Goal: Task Accomplishment & Management: Manage account settings

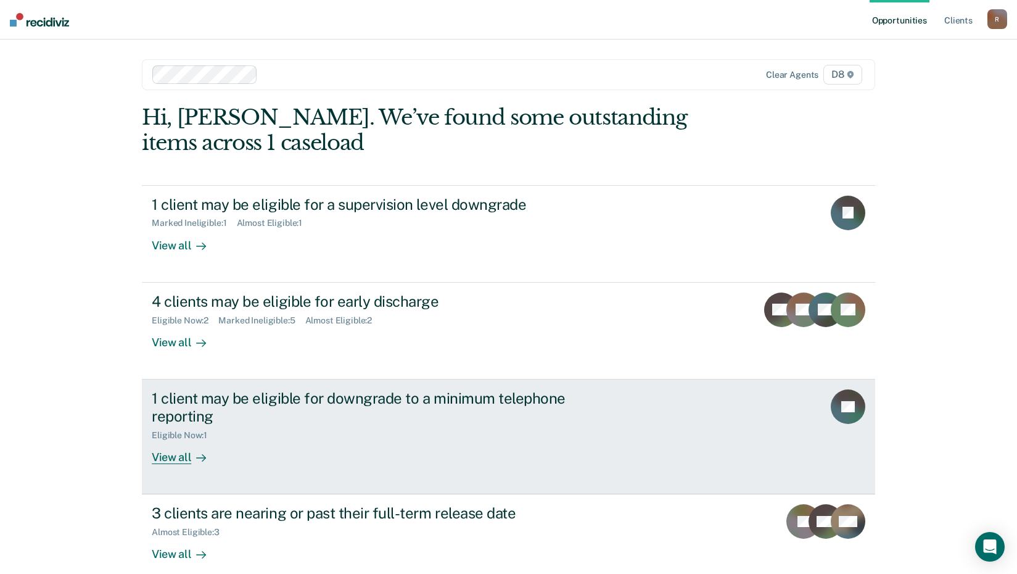
click at [171, 455] on div "View all" at bounding box center [186, 452] width 69 height 24
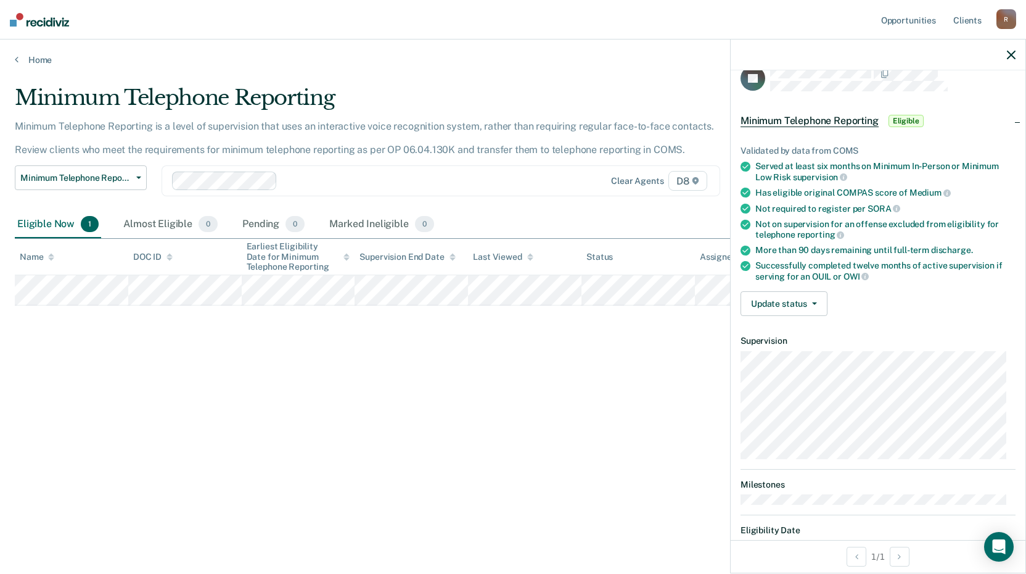
scroll to position [19, 0]
click at [808, 304] on span "button" at bounding box center [812, 304] width 10 height 2
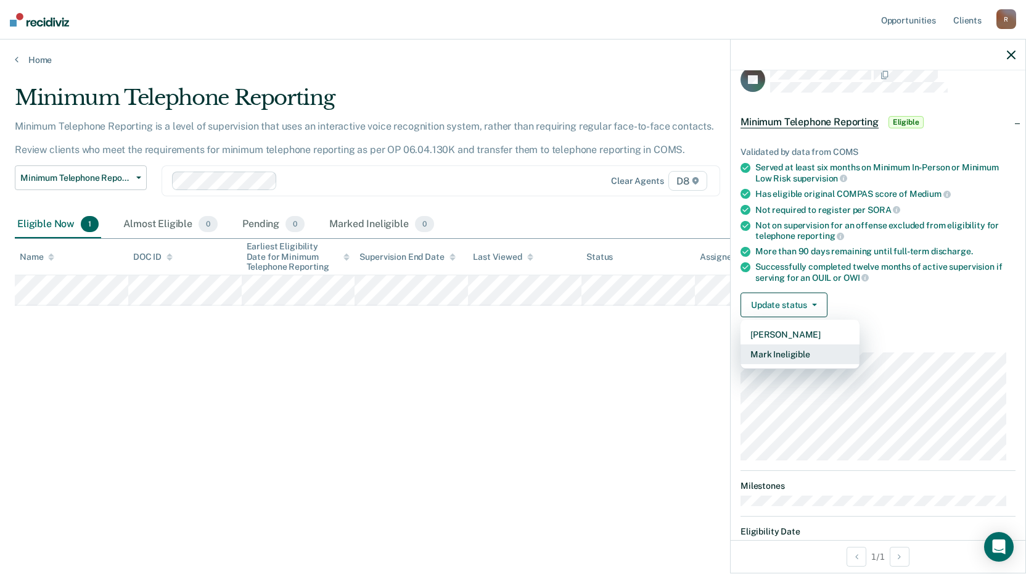
click at [782, 356] on button "Mark Ineligible" at bounding box center [800, 354] width 119 height 20
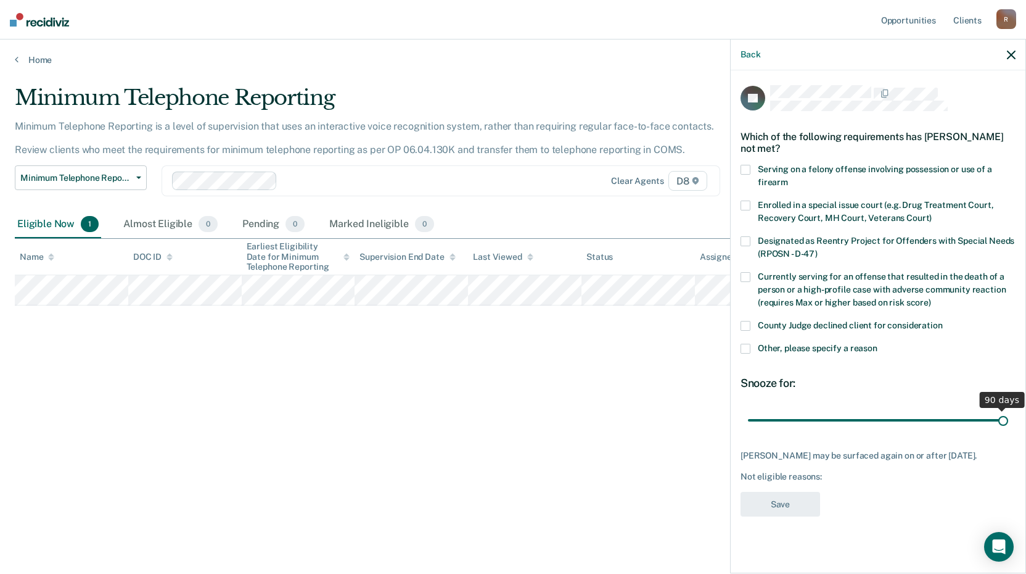
drag, startPoint x: 833, startPoint y: 418, endPoint x: 1019, endPoint y: 419, distance: 186.3
type input "90"
click at [1008, 419] on input "range" at bounding box center [878, 420] width 260 height 22
click at [740, 347] on div "JN Which of the following requirements has [PERSON_NAME] not met? Serving on a …" at bounding box center [878, 320] width 295 height 500
click at [747, 346] on span at bounding box center [746, 349] width 10 height 10
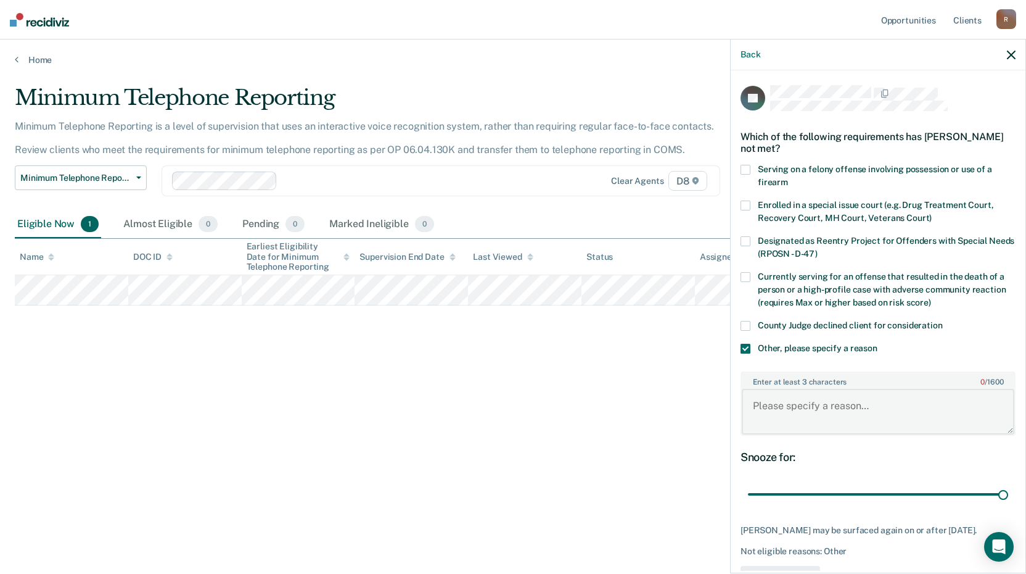
click at [757, 403] on textarea "Enter at least 3 characters 0 / 1600" at bounding box center [878, 412] width 273 height 46
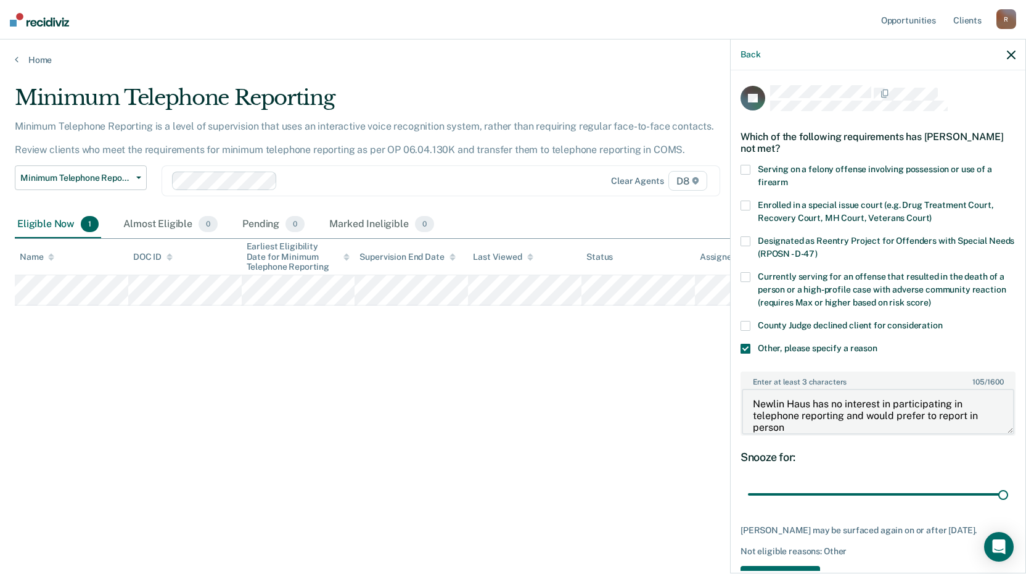
type textarea "Newlin Haus has no interest in participating in telephone reporting and would p…"
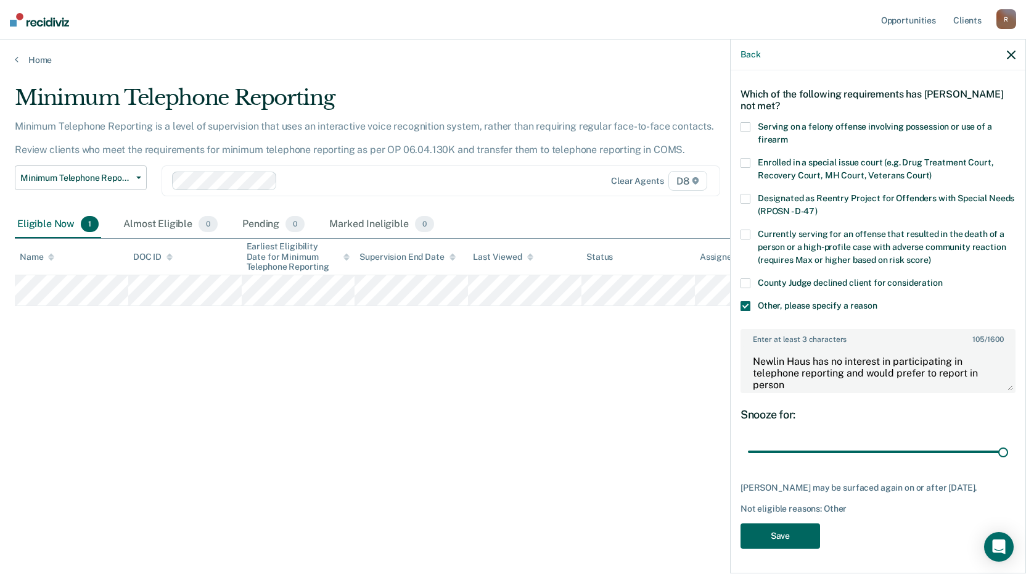
click at [781, 534] on button "Save" at bounding box center [781, 535] width 80 height 25
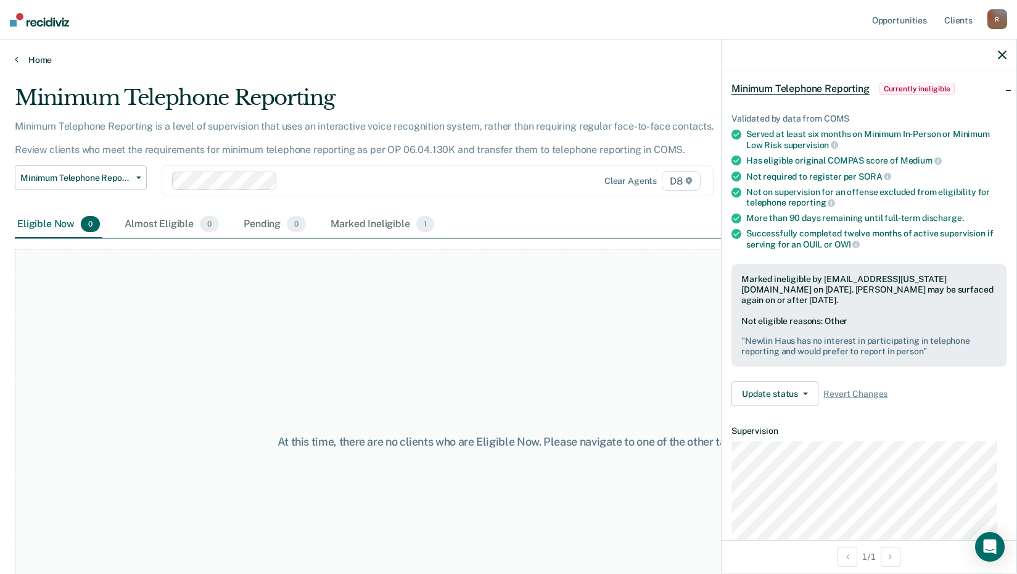
click at [36, 57] on link "Home" at bounding box center [508, 59] width 987 height 11
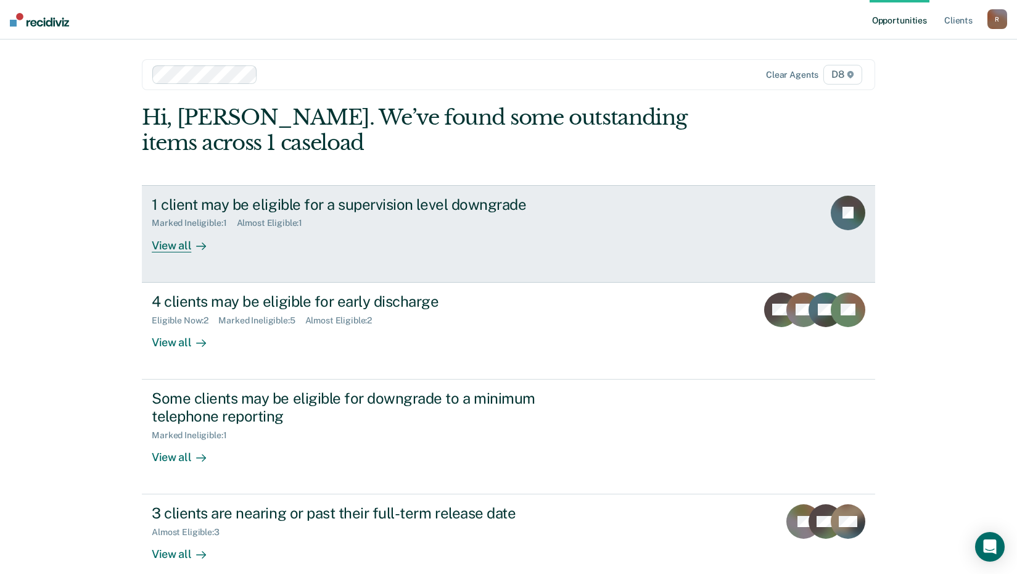
click at [179, 244] on div "View all" at bounding box center [186, 240] width 69 height 24
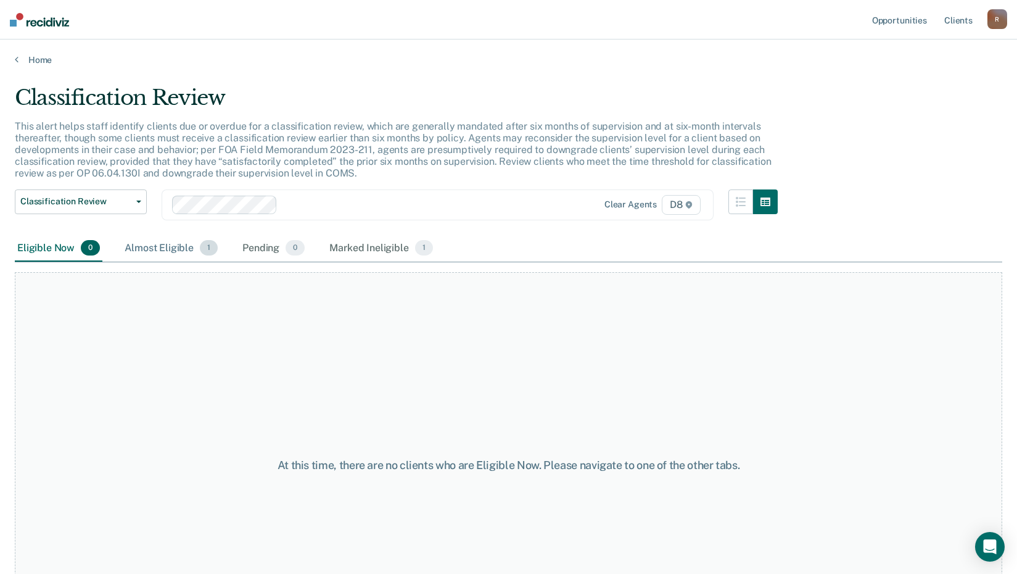
click at [176, 244] on div "Almost Eligible 1" at bounding box center [171, 248] width 98 height 27
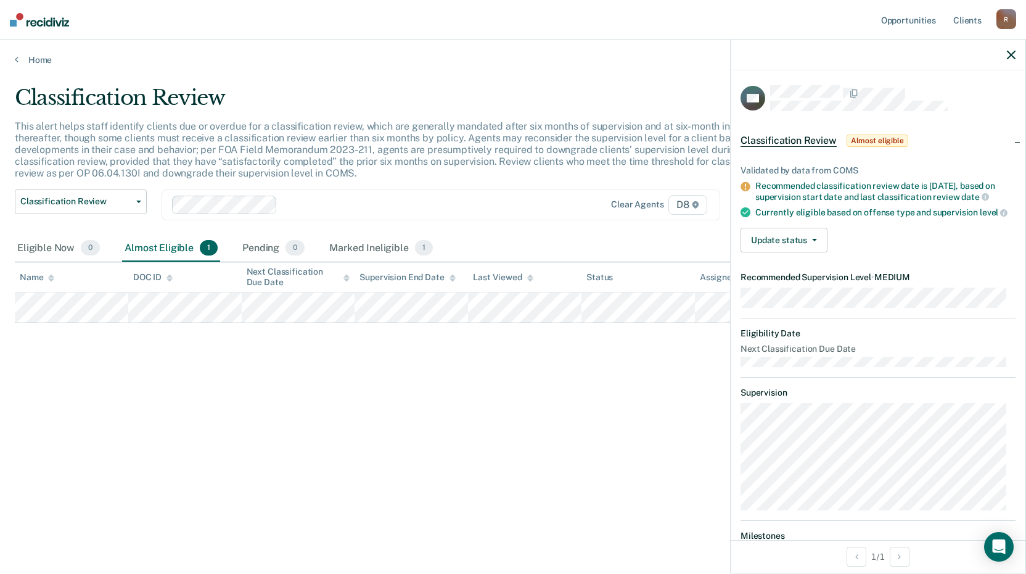
click at [233, 407] on div "Classification Review This alert helps staff identify clients due or overdue fo…" at bounding box center [513, 283] width 997 height 396
click at [34, 57] on link "Home" at bounding box center [513, 59] width 997 height 11
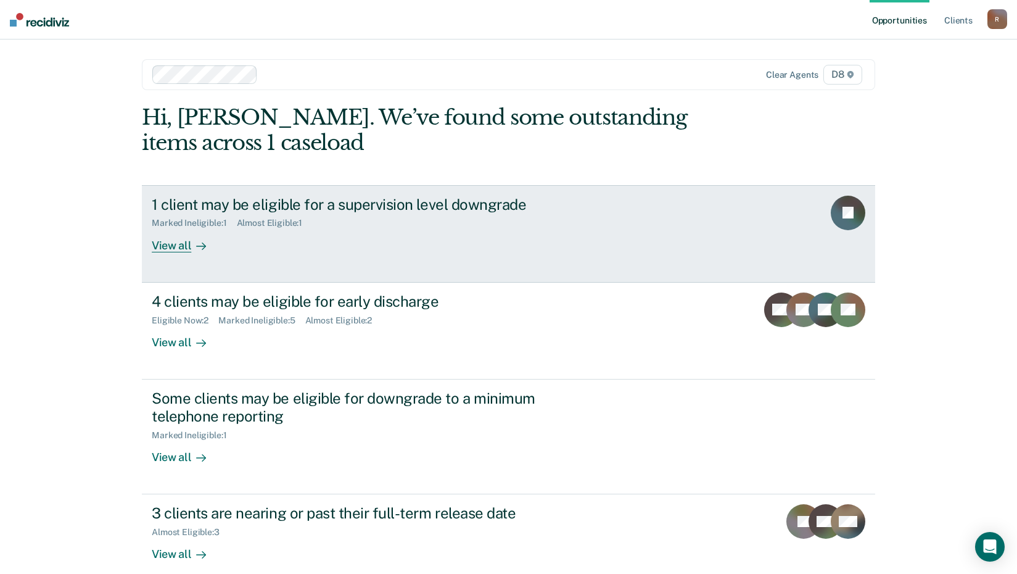
click at [174, 241] on div "View all" at bounding box center [186, 240] width 69 height 24
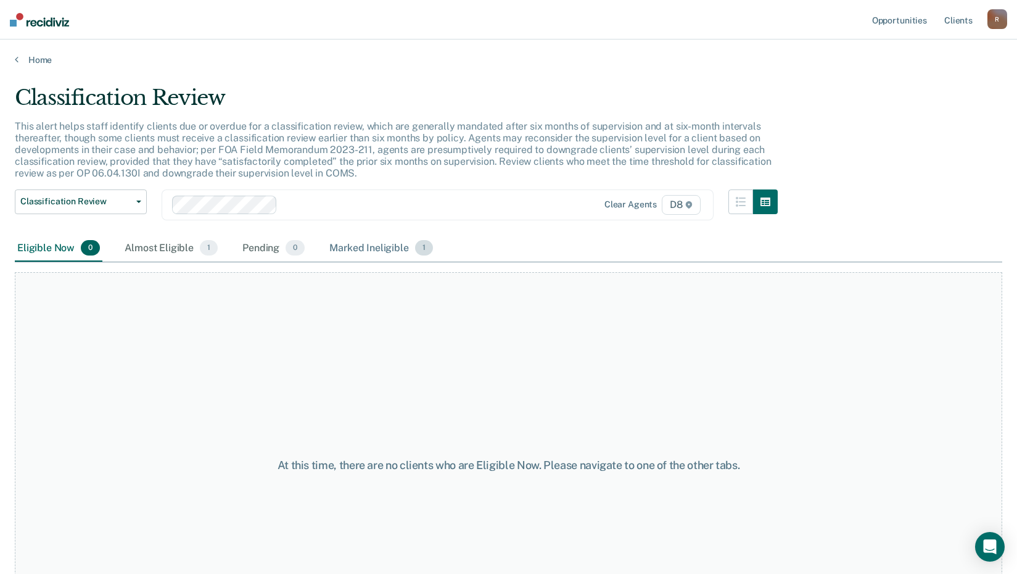
click at [398, 242] on div "Marked Ineligible 1" at bounding box center [381, 248] width 109 height 27
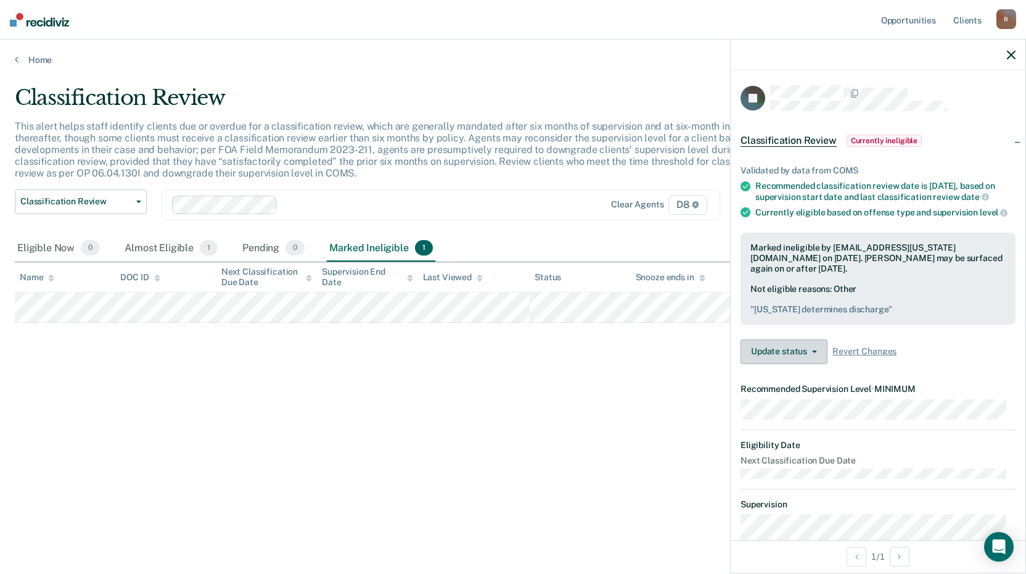
click at [801, 364] on button "Update status" at bounding box center [784, 351] width 87 height 25
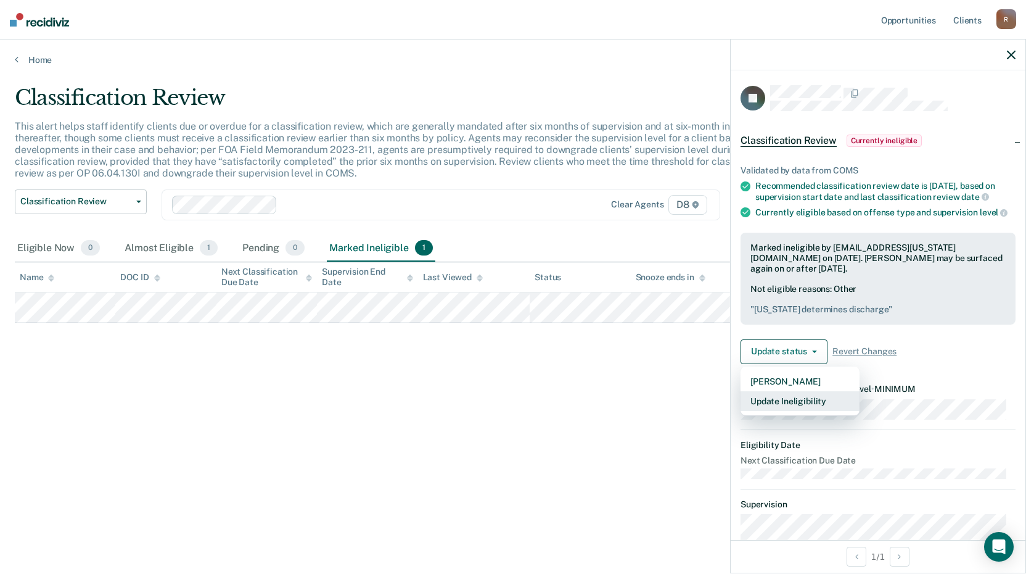
click at [797, 411] on button "Update Ineligibility" at bounding box center [800, 401] width 119 height 20
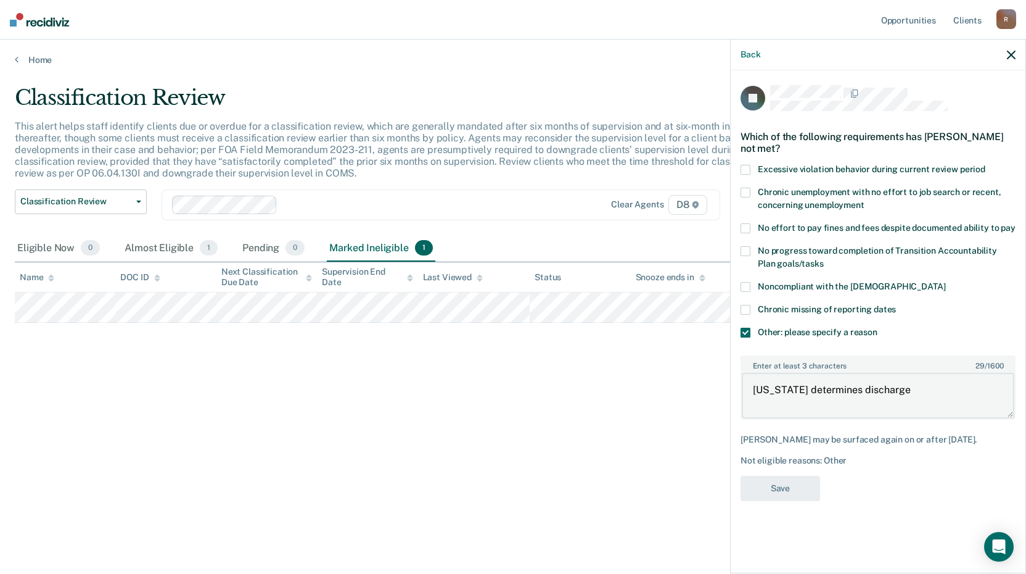
drag, startPoint x: 754, startPoint y: 387, endPoint x: 897, endPoint y: 387, distance: 143.1
click at [897, 387] on textarea "[US_STATE] determines discharge" at bounding box center [878, 395] width 273 height 46
type textarea "Continues to be drug tested and therefore will remain at medium supervision"
click at [776, 493] on button "Save" at bounding box center [781, 487] width 80 height 25
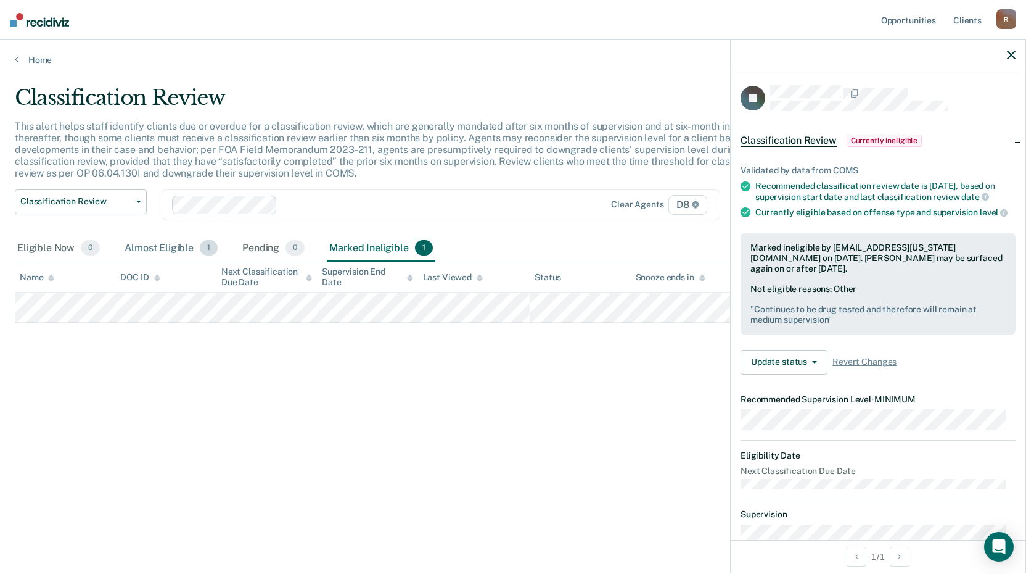
click at [165, 245] on div "Almost Eligible 1" at bounding box center [171, 248] width 98 height 27
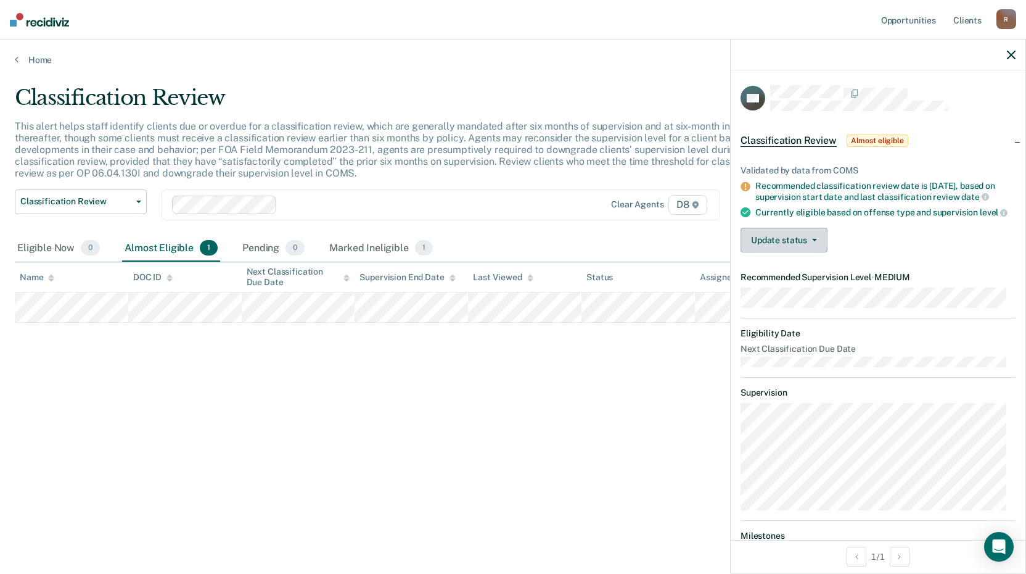
click at [805, 252] on button "Update status" at bounding box center [784, 240] width 87 height 25
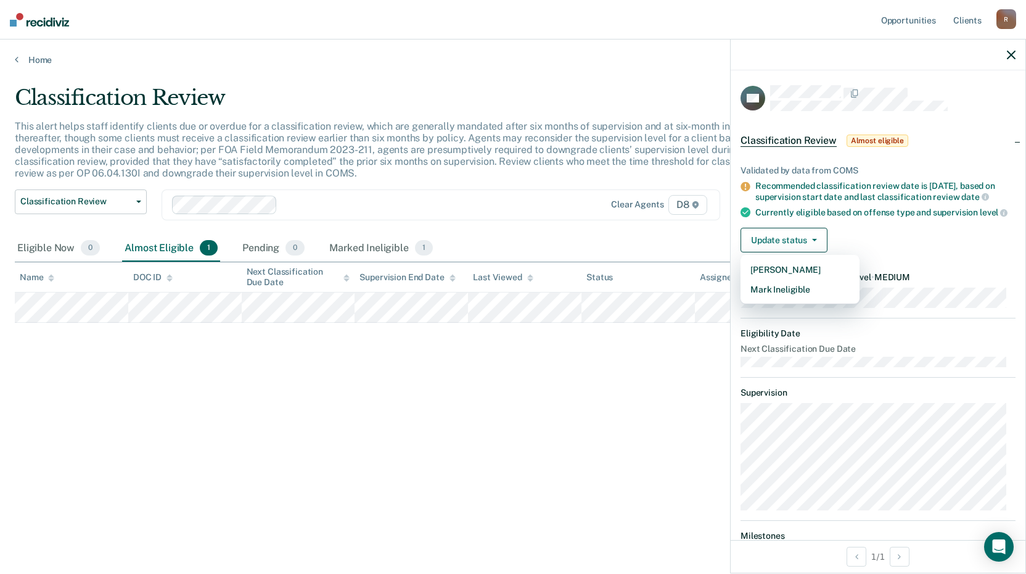
click at [966, 246] on div "Validated by data from COMS Recommended classification review date is [DATE], b…" at bounding box center [878, 204] width 295 height 117
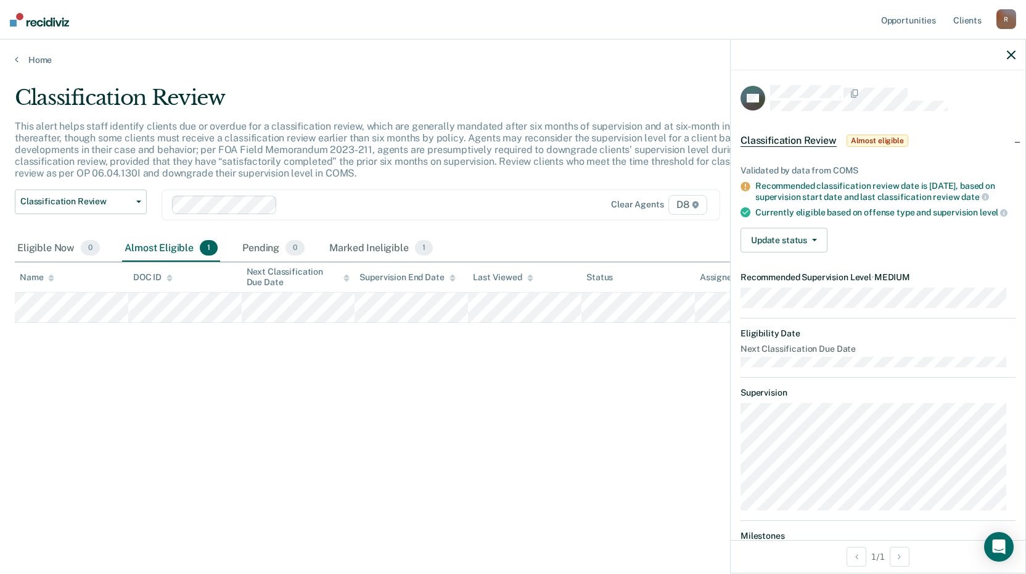
click at [1013, 52] on icon "button" at bounding box center [1011, 55] width 9 height 9
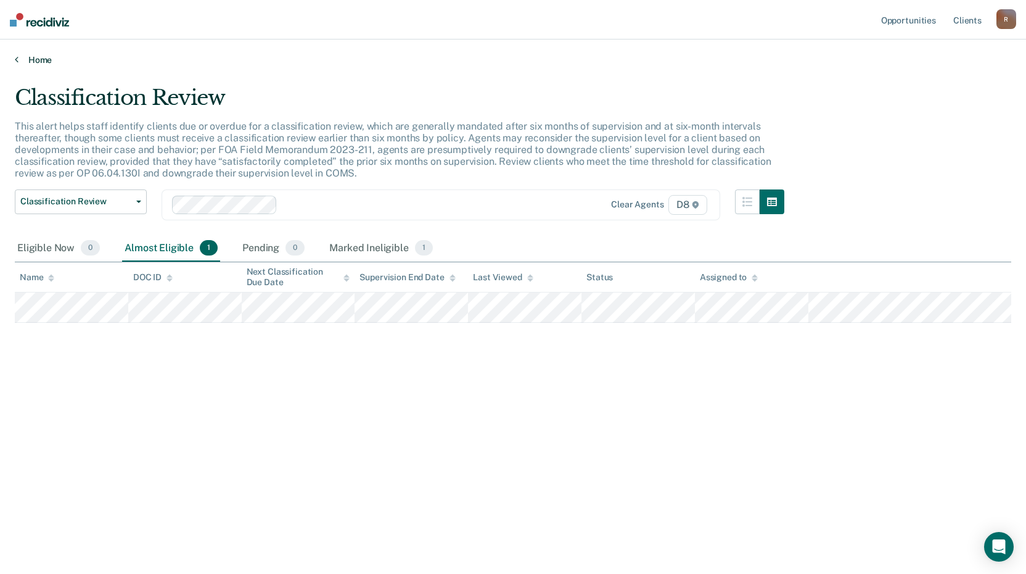
click at [33, 57] on link "Home" at bounding box center [513, 59] width 997 height 11
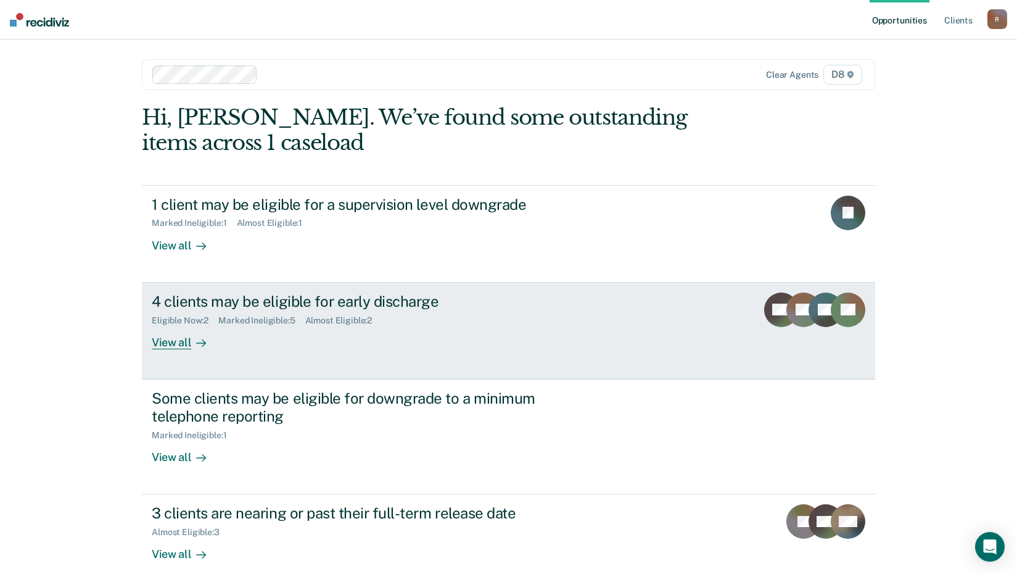
click at [179, 339] on div "View all" at bounding box center [186, 337] width 69 height 24
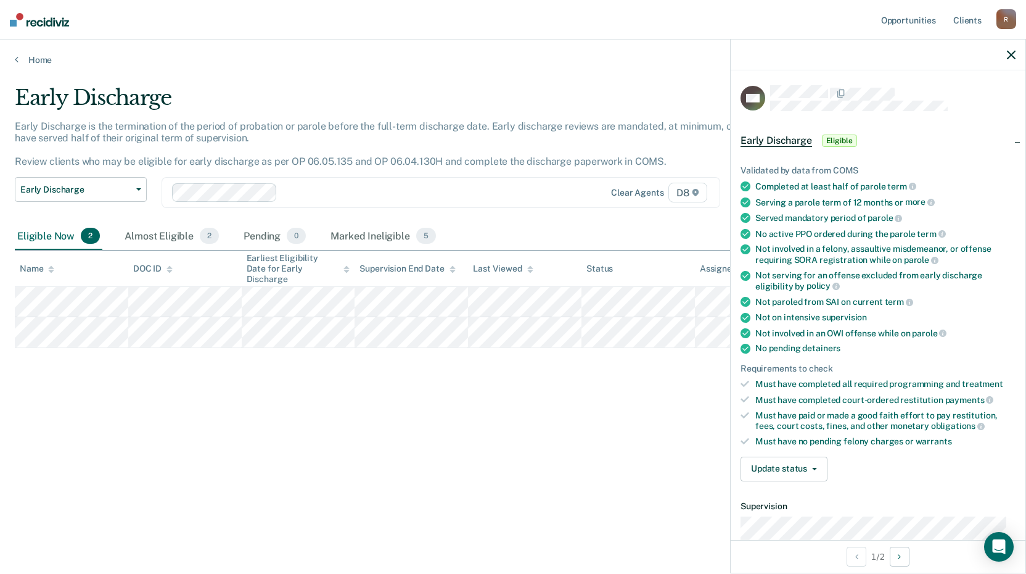
click at [1013, 53] on icon "button" at bounding box center [1011, 55] width 9 height 9
click at [810, 463] on button "Update status" at bounding box center [784, 468] width 87 height 25
click at [799, 513] on button "Mark Ineligible" at bounding box center [800, 518] width 119 height 20
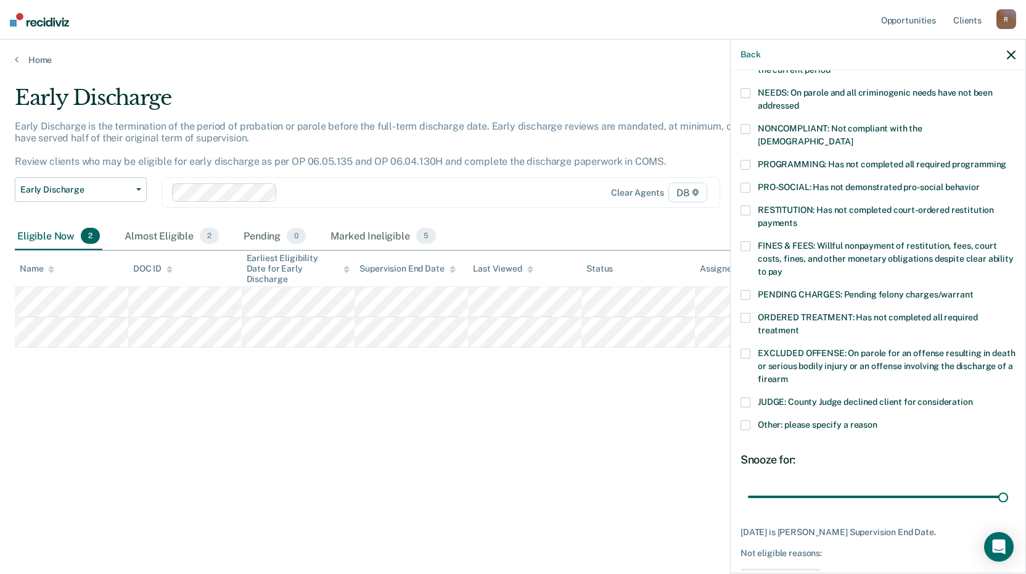
scroll to position [201, 0]
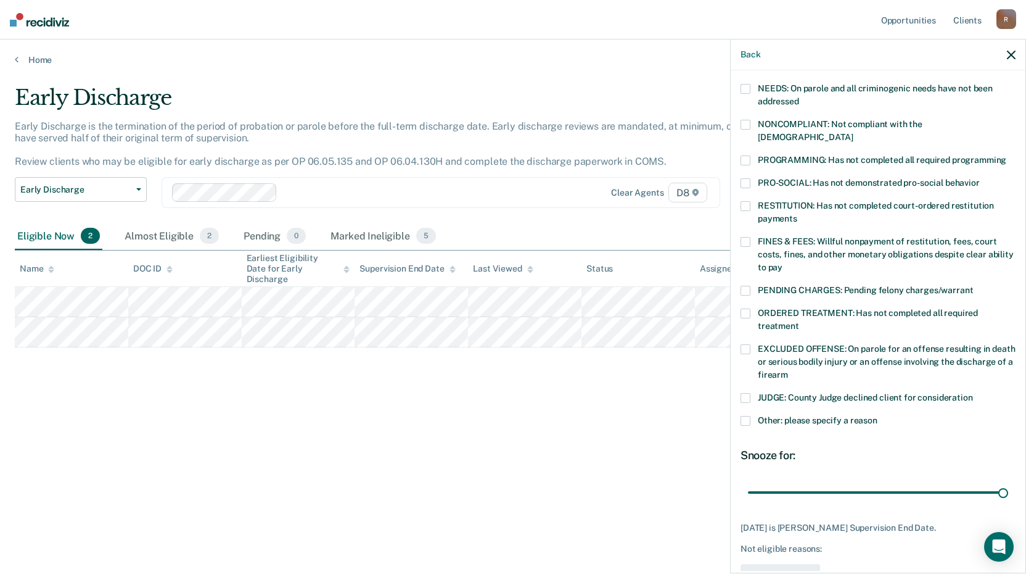
click at [744, 201] on span at bounding box center [746, 206] width 10 height 10
click at [780, 564] on button "Save" at bounding box center [781, 576] width 80 height 25
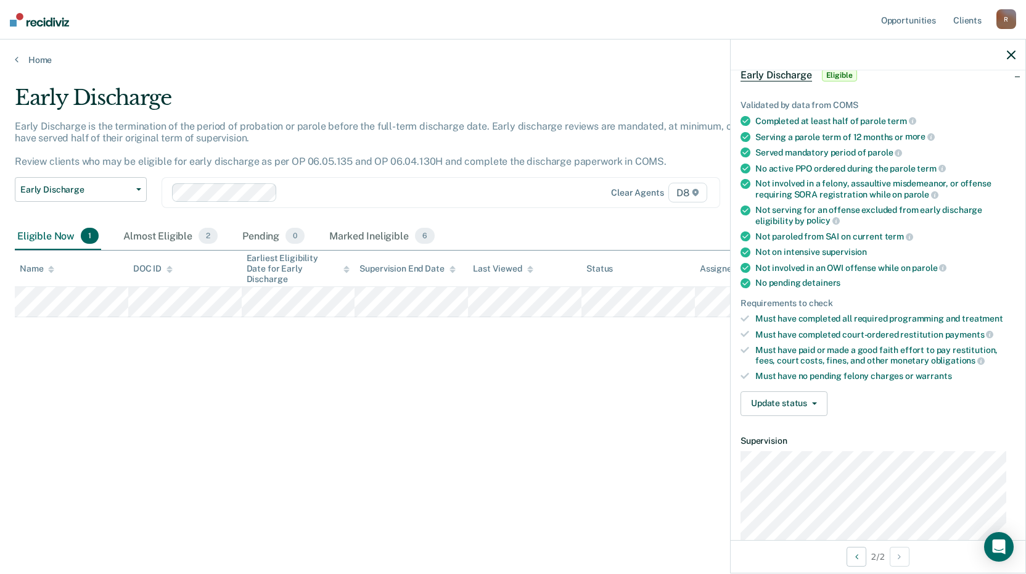
scroll to position [62, 0]
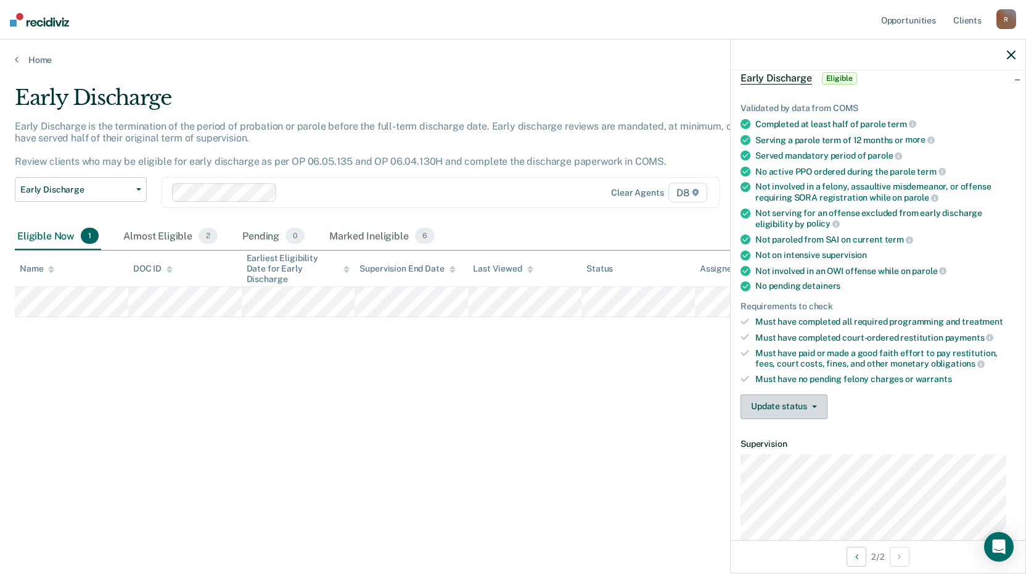
click at [812, 399] on button "Update status" at bounding box center [784, 406] width 87 height 25
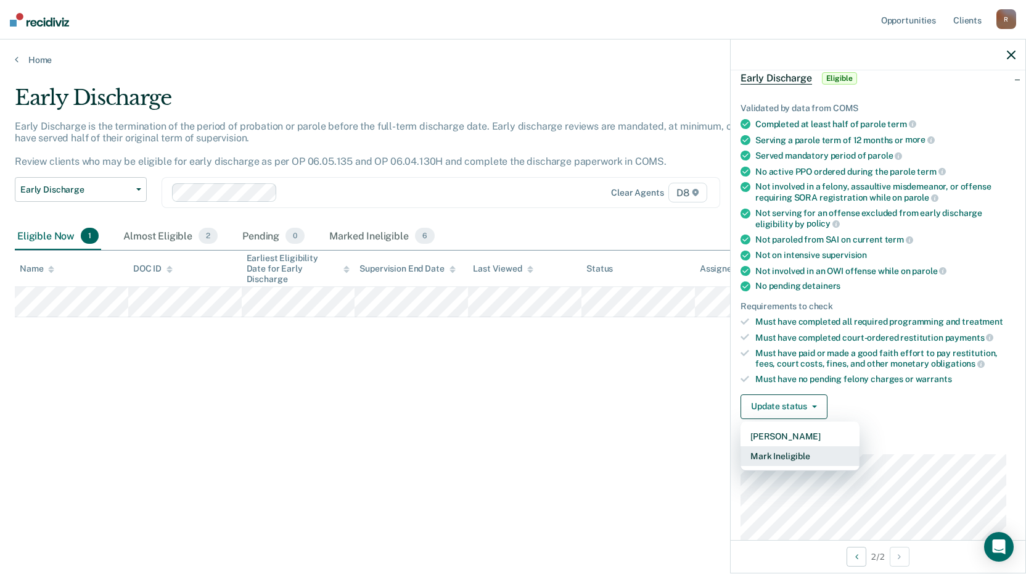
click at [797, 456] on button "Mark Ineligible" at bounding box center [800, 456] width 119 height 20
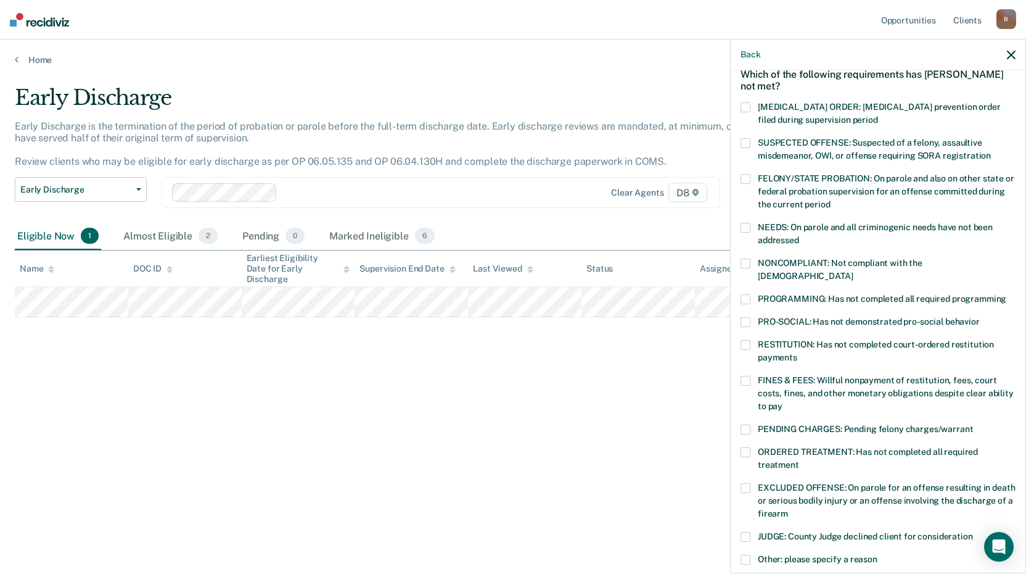
click at [747, 376] on span at bounding box center [746, 381] width 10 height 10
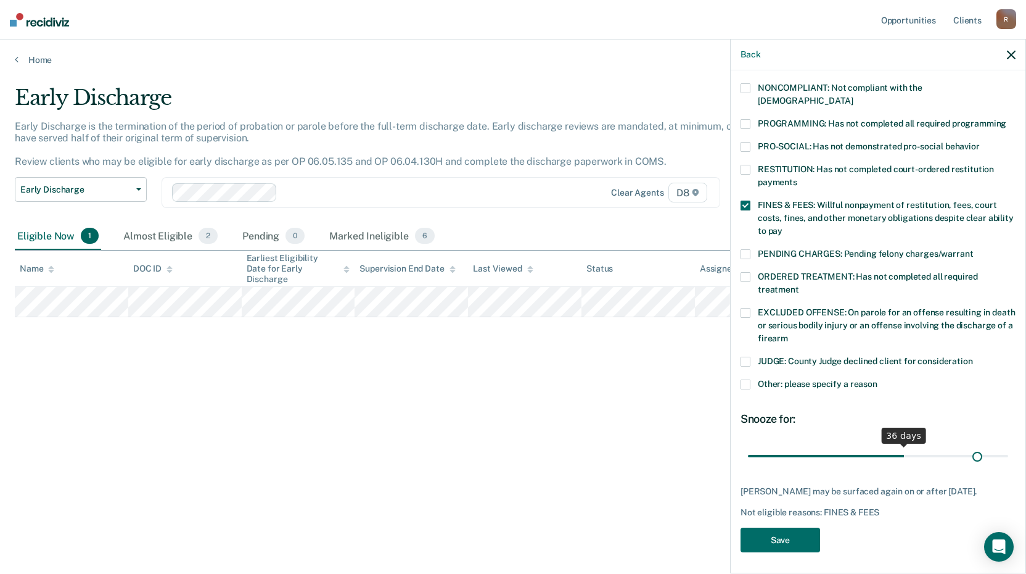
scroll to position [227, 0]
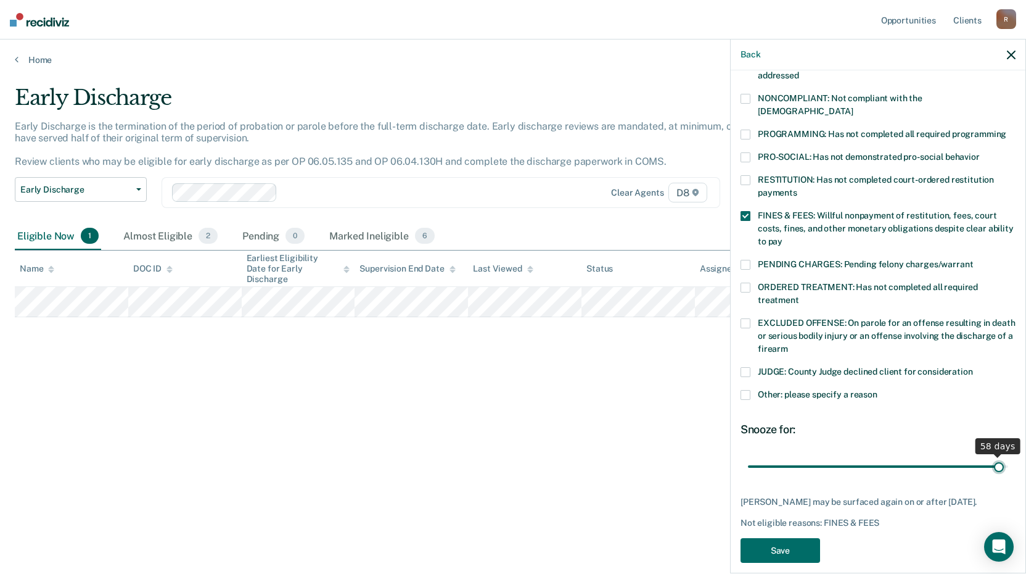
drag, startPoint x: 871, startPoint y: 439, endPoint x: 992, endPoint y: 438, distance: 120.3
type input "58"
click at [992, 455] on input "range" at bounding box center [878, 466] width 260 height 22
click at [778, 538] on button "Save" at bounding box center [781, 550] width 80 height 25
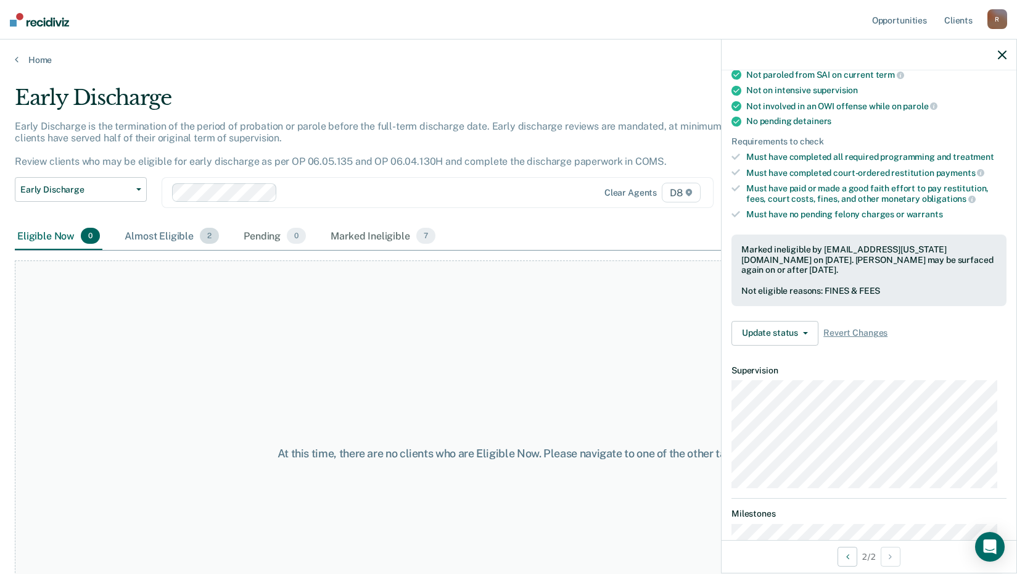
click at [150, 233] on div "Almost Eligible 2" at bounding box center [171, 236] width 99 height 27
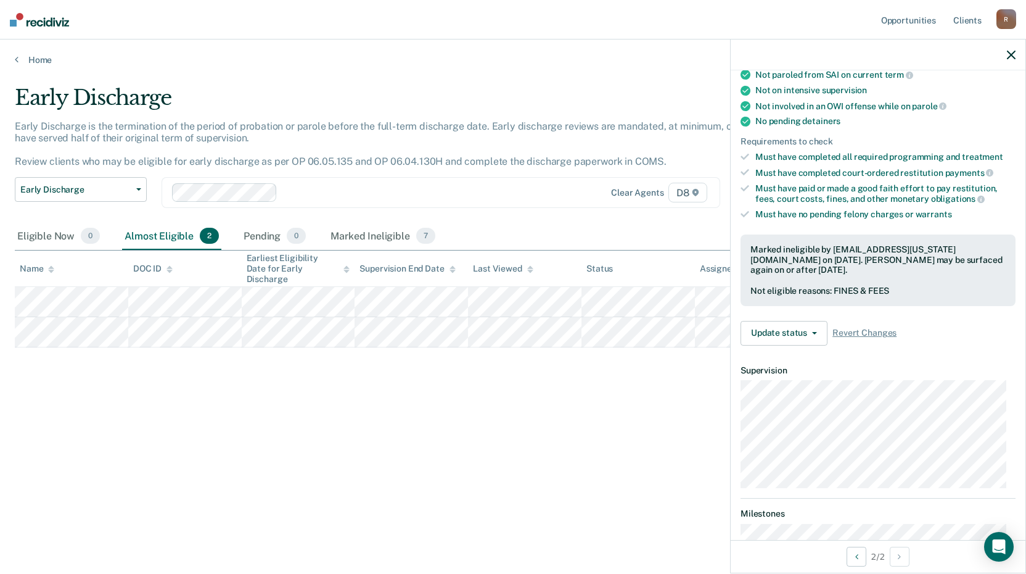
scroll to position [212, 0]
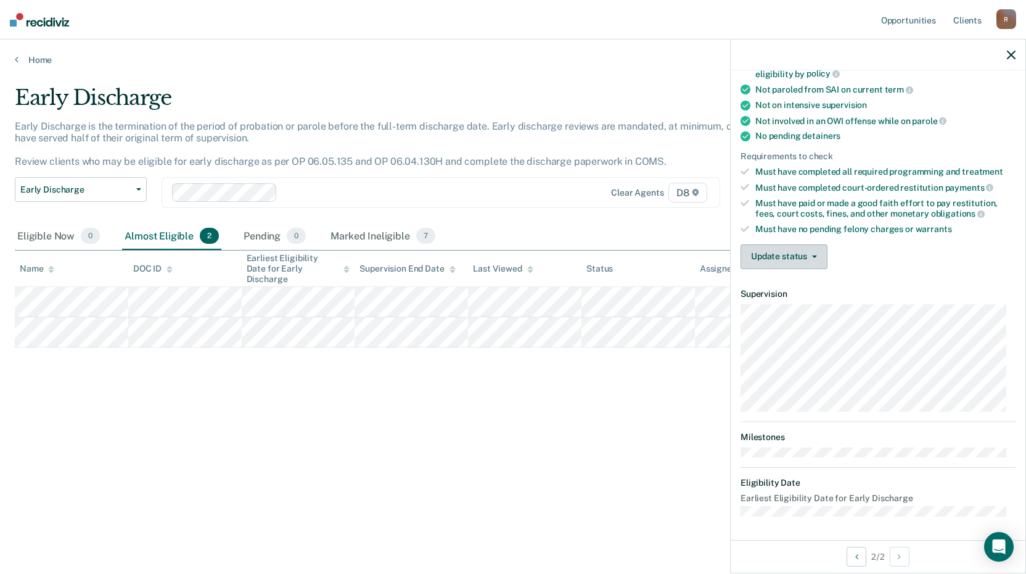
click at [806, 249] on button "Update status" at bounding box center [784, 256] width 87 height 25
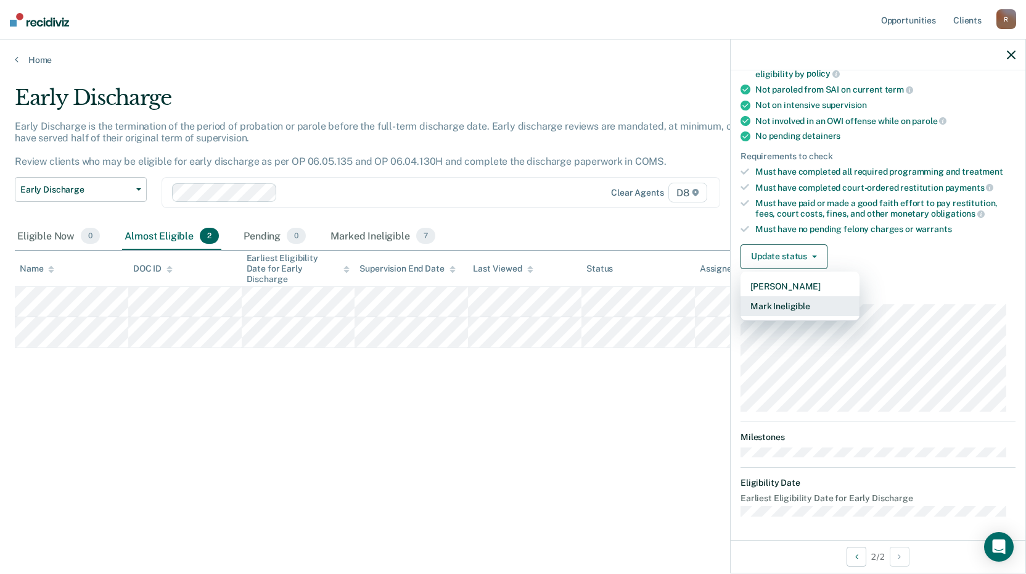
click at [799, 303] on button "Mark Ineligible" at bounding box center [800, 306] width 119 height 20
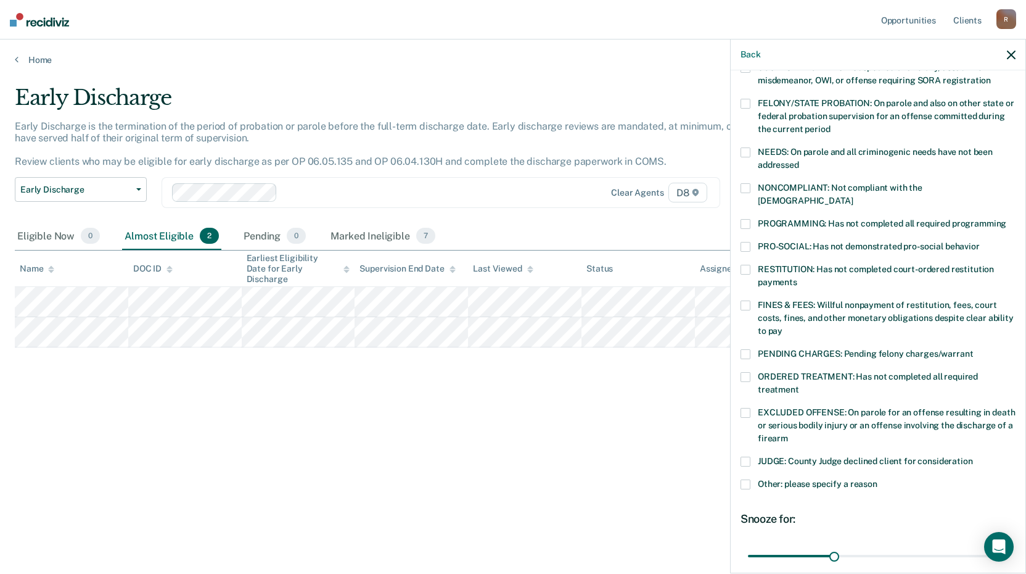
scroll to position [130, 0]
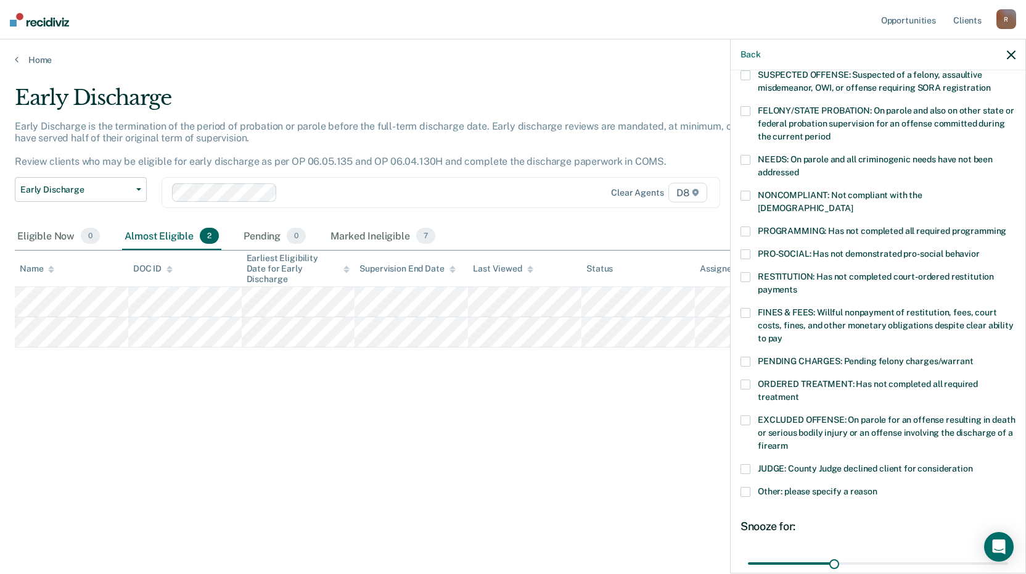
click at [744, 356] on span at bounding box center [746, 361] width 10 height 10
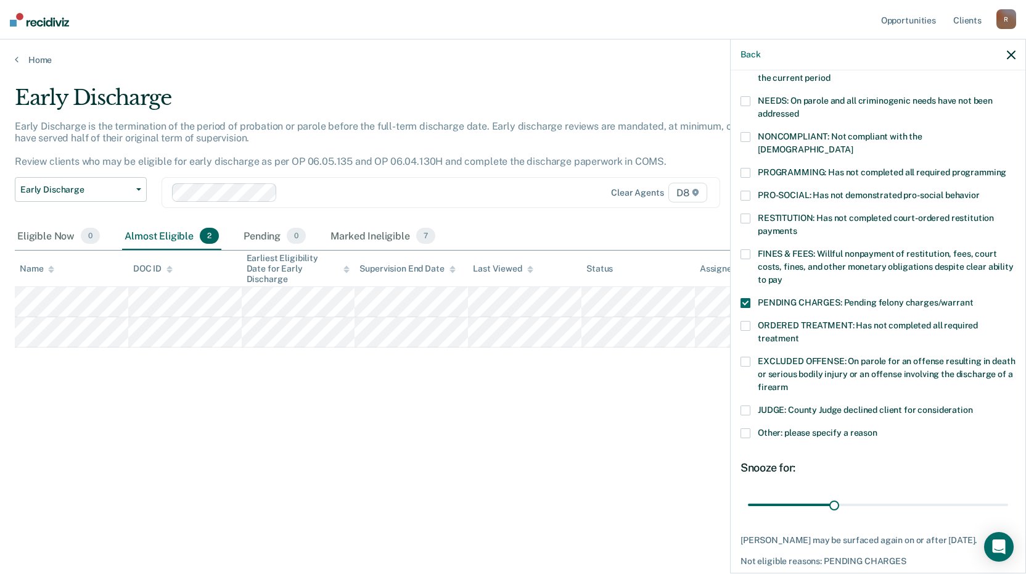
scroll to position [194, 0]
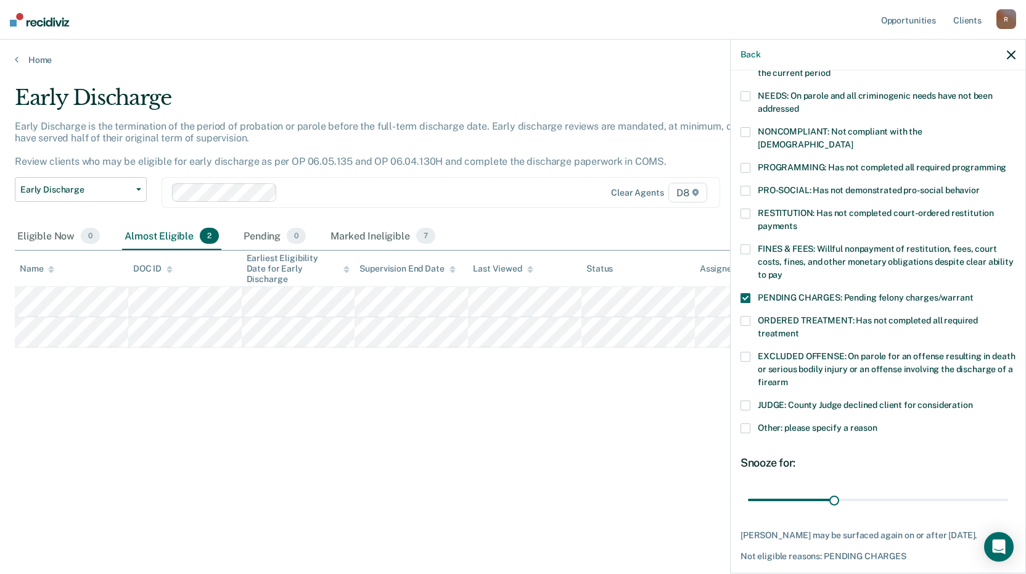
click at [746, 163] on span at bounding box center [746, 168] width 10 height 10
drag, startPoint x: 831, startPoint y: 485, endPoint x: 988, endPoint y: 484, distance: 156.6
type input "88"
click at [988, 488] on input "range" at bounding box center [878, 499] width 260 height 22
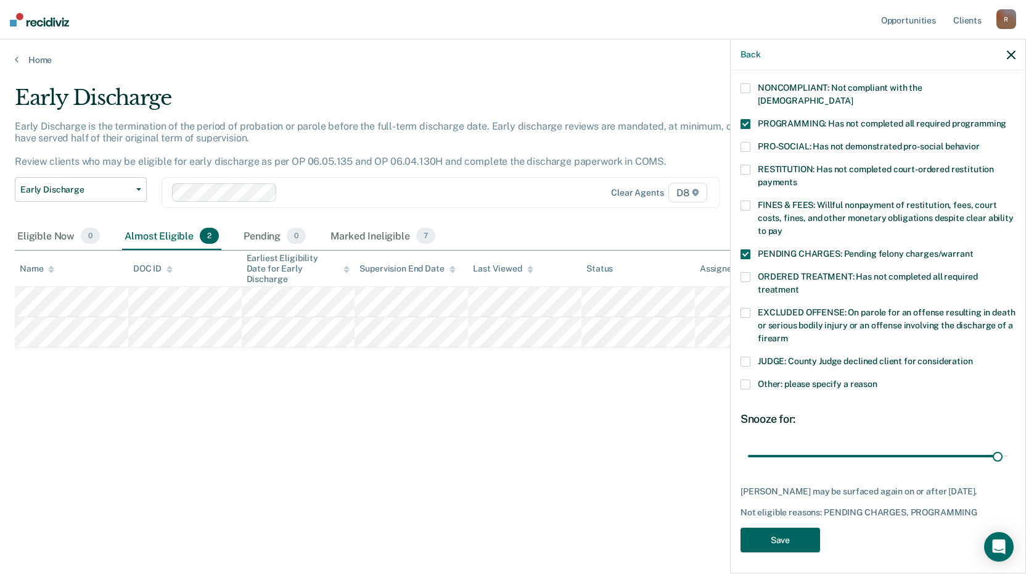
click at [784, 532] on button "Save" at bounding box center [781, 539] width 80 height 25
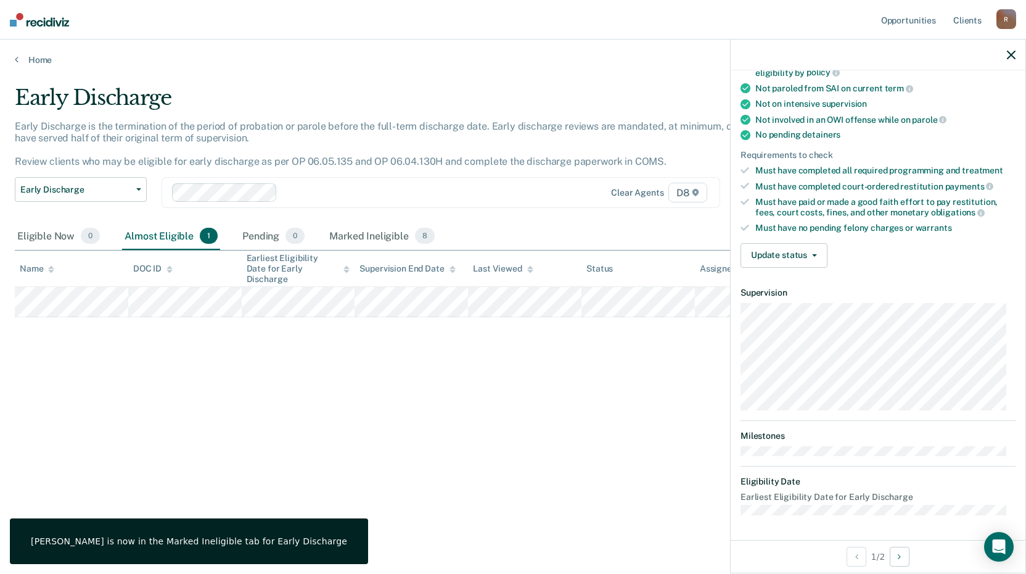
scroll to position [224, 0]
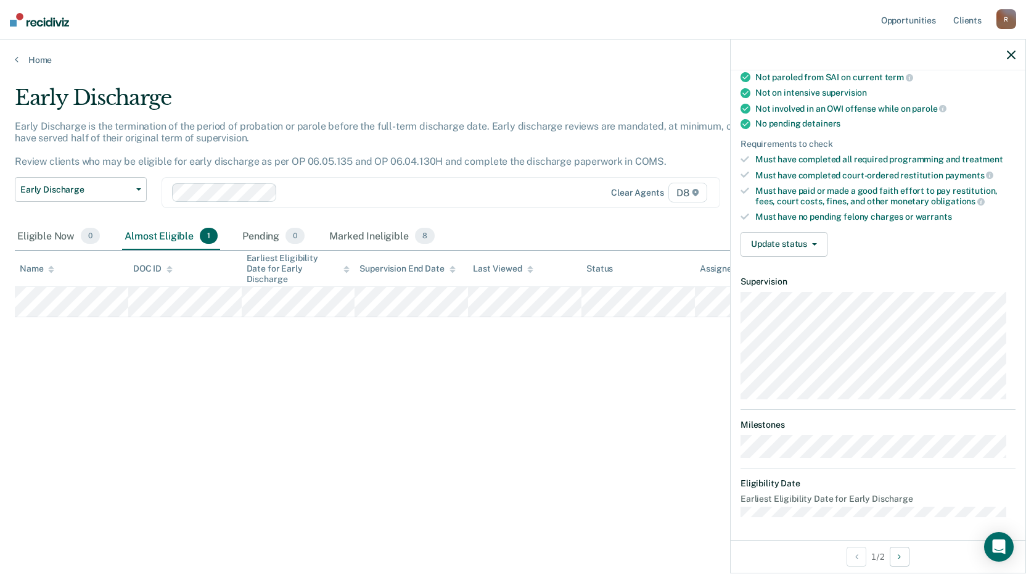
click at [368, 377] on div "Early Discharge Early Discharge is the termination of the period of probation o…" at bounding box center [513, 283] width 997 height 396
click at [530, 405] on div "Early Discharge Early Discharge is the termination of the period of probation o…" at bounding box center [513, 283] width 997 height 396
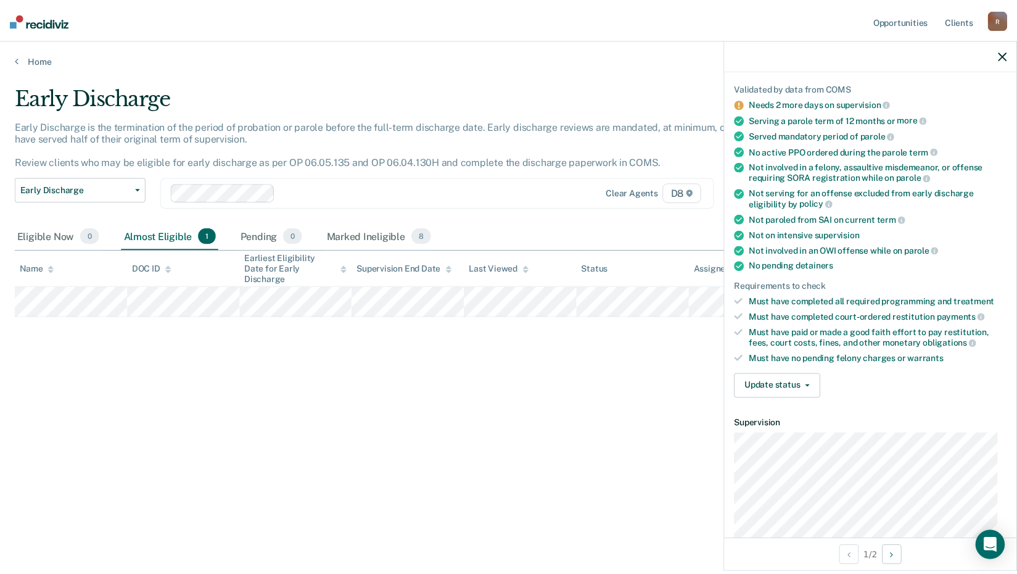
scroll to position [0, 0]
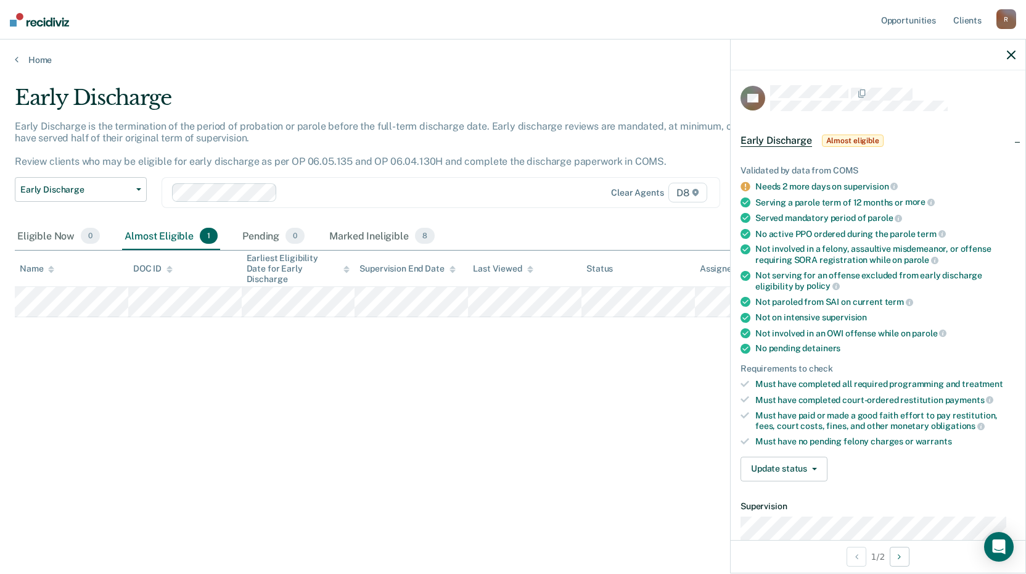
click at [532, 402] on div "Early Discharge Early Discharge is the termination of the period of probation o…" at bounding box center [513, 283] width 997 height 396
click at [37, 57] on link "Home" at bounding box center [513, 59] width 997 height 11
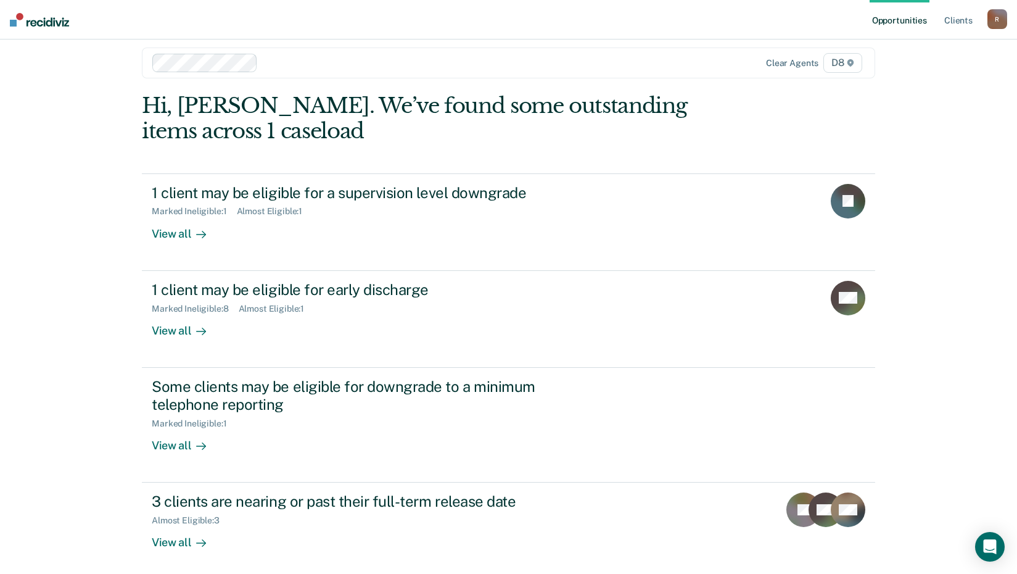
scroll to position [22, 0]
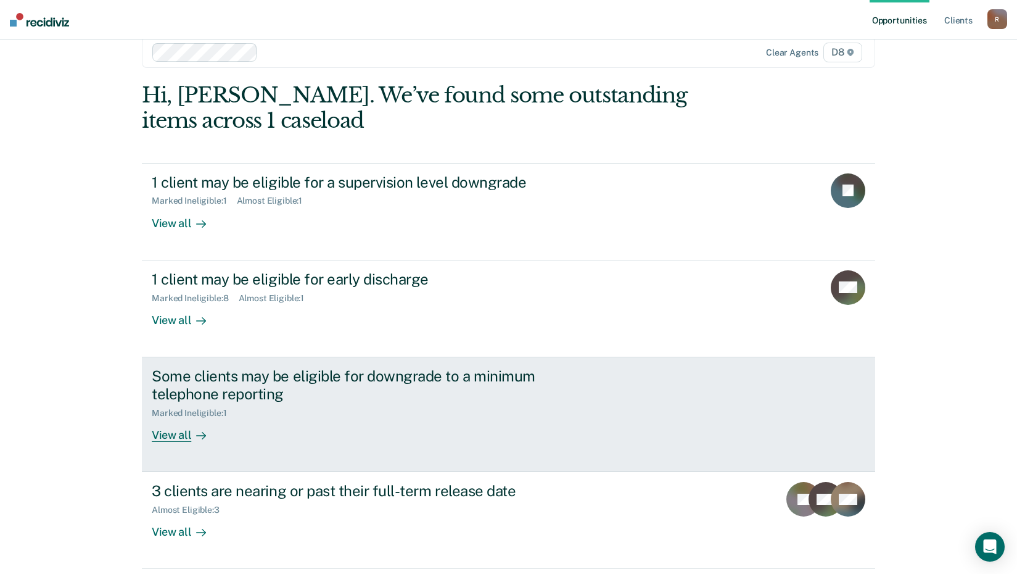
click at [178, 434] on div "View all" at bounding box center [186, 430] width 69 height 24
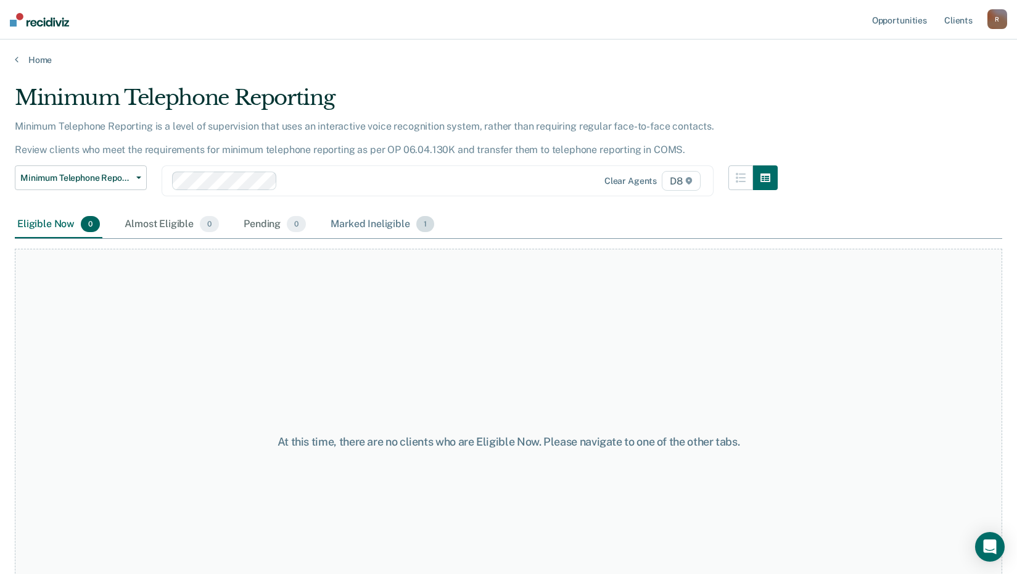
click at [392, 224] on div "Marked Ineligible 1" at bounding box center [382, 224] width 109 height 27
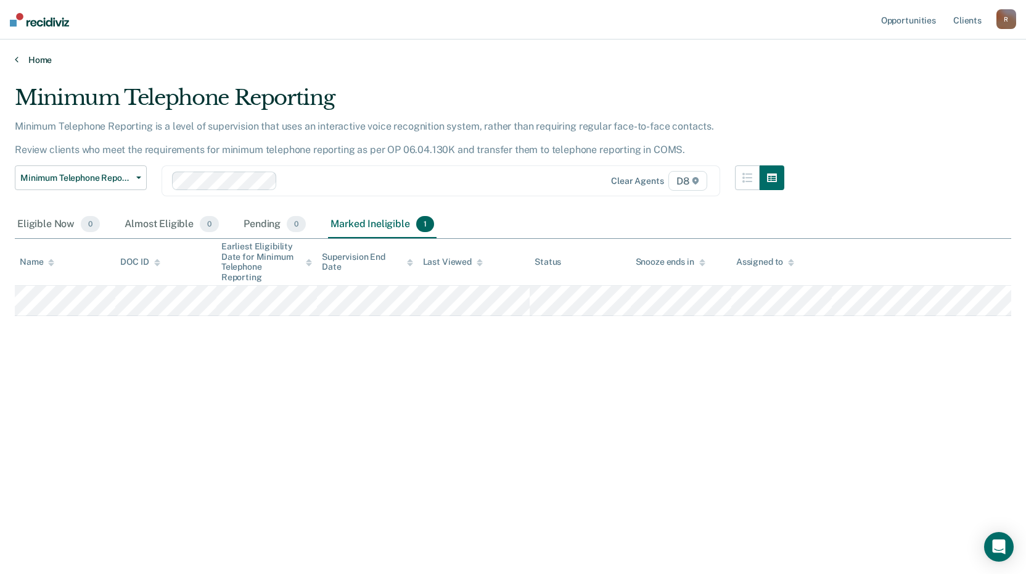
click at [34, 62] on link "Home" at bounding box center [513, 59] width 997 height 11
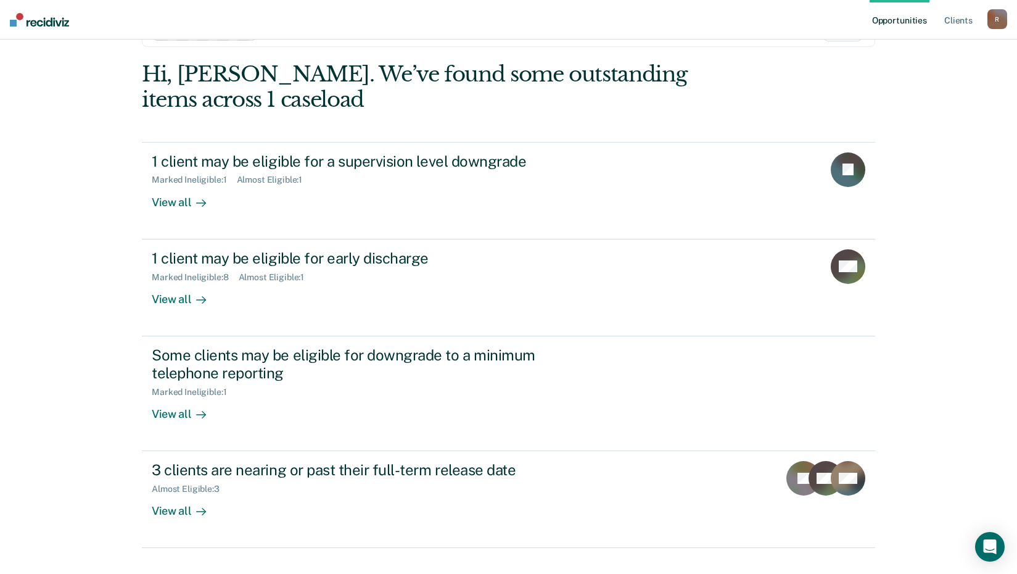
scroll to position [67, 0]
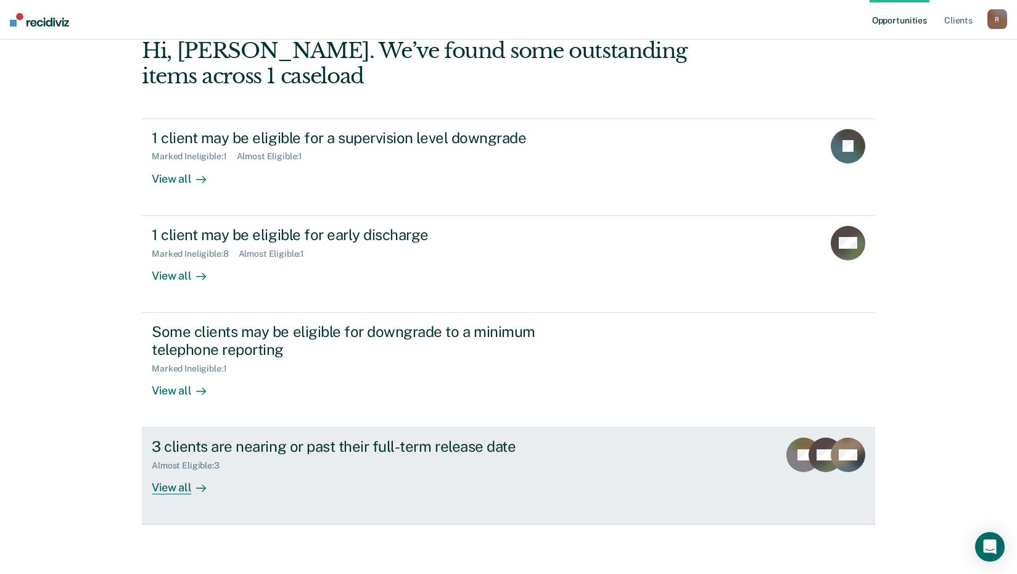
click at [176, 483] on div "View all" at bounding box center [186, 483] width 69 height 24
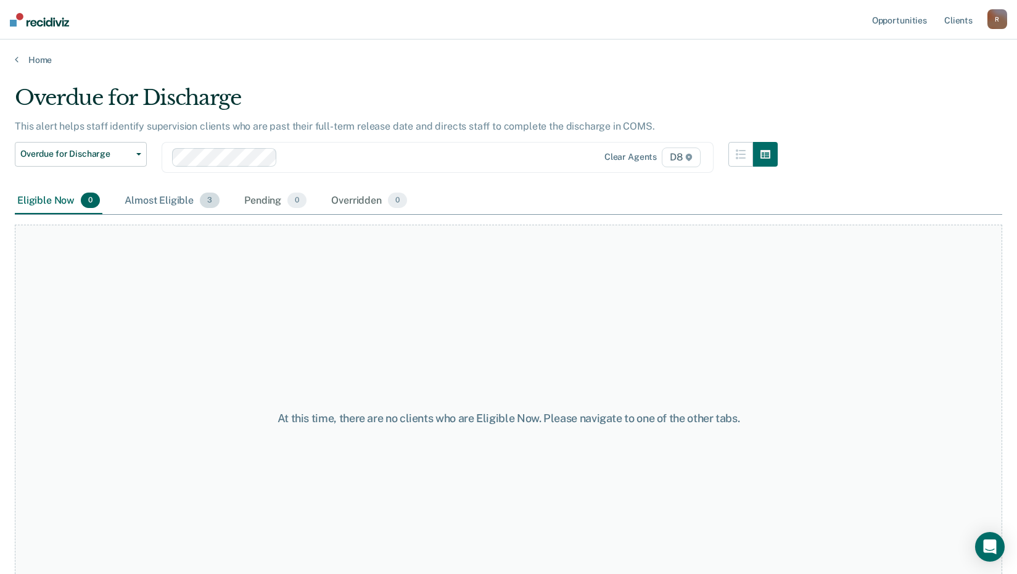
click at [168, 198] on div "Almost Eligible 3" at bounding box center [172, 200] width 100 height 27
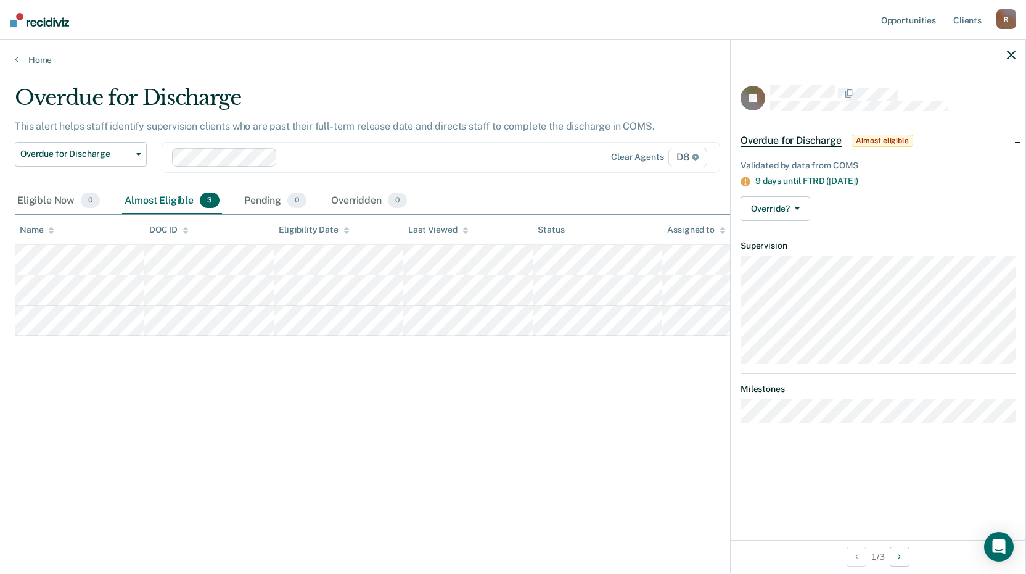
click at [559, 438] on div "Overdue for Discharge This alert helps staff identify supervision clients who a…" at bounding box center [513, 283] width 997 height 396
click at [1012, 52] on icon "button" at bounding box center [1011, 55] width 9 height 9
click at [578, 451] on div "Overdue for Discharge This alert helps staff identify supervision clients who a…" at bounding box center [513, 283] width 997 height 396
click at [1011, 56] on icon "button" at bounding box center [1011, 55] width 9 height 9
click at [410, 487] on div "Overdue for Discharge This alert helps staff identify supervision clients who a…" at bounding box center [513, 302] width 997 height 435
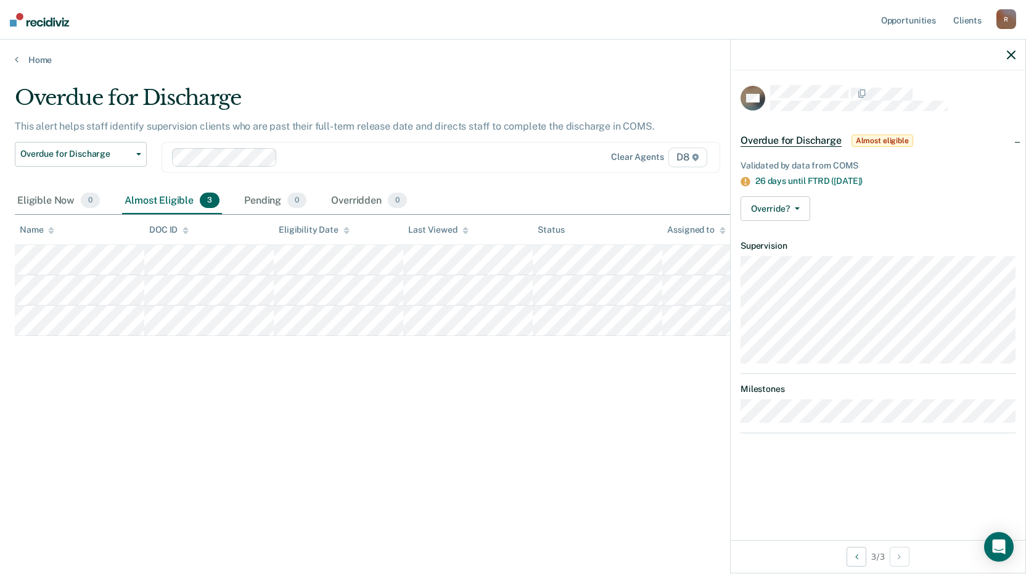
click at [1011, 52] on icon "button" at bounding box center [1011, 55] width 9 height 9
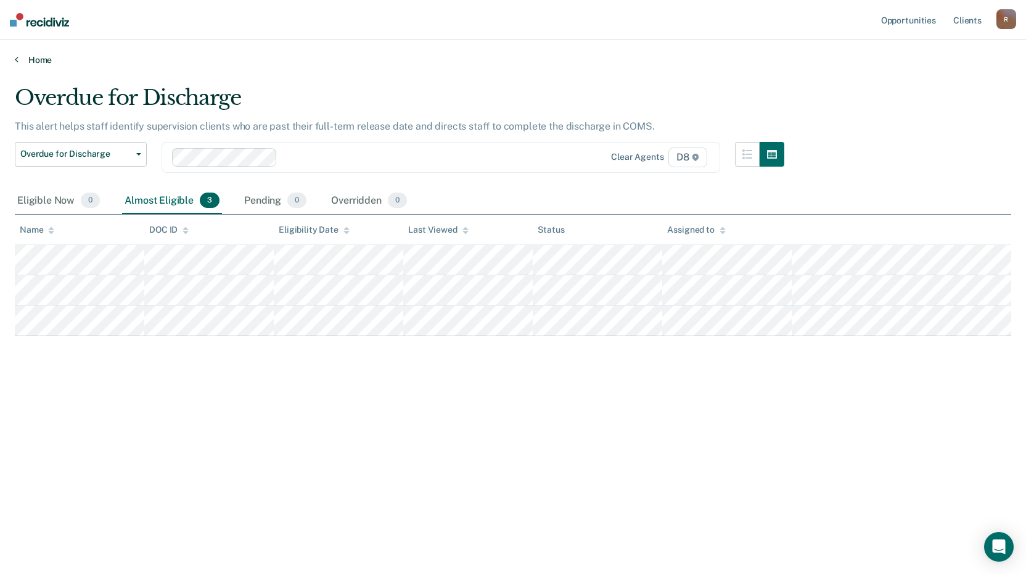
click at [38, 56] on link "Home" at bounding box center [513, 59] width 997 height 11
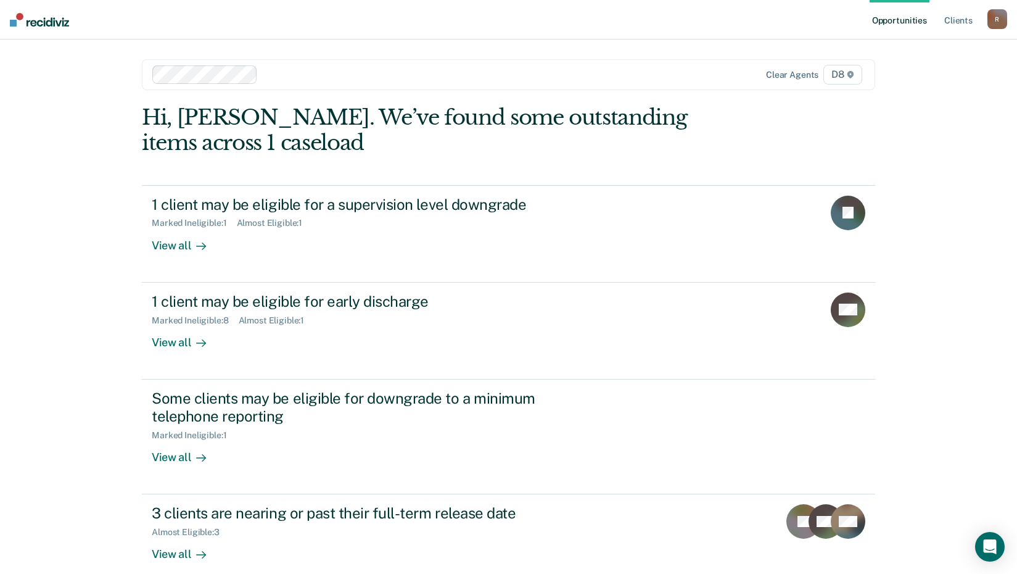
click at [997, 15] on div "R" at bounding box center [997, 19] width 20 height 20
click at [912, 81] on link "Log Out" at bounding box center [947, 81] width 99 height 10
